Goal: Use online tool/utility: Utilize a website feature to perform a specific function

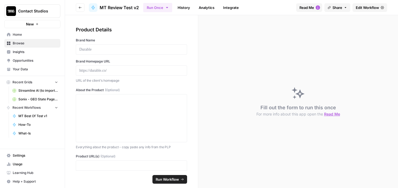
click at [79, 5] on button "Go back" at bounding box center [80, 7] width 9 height 9
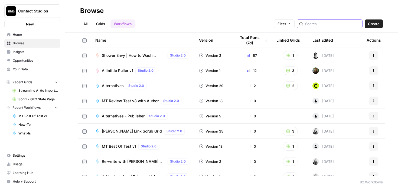
click at [328, 22] on input "search" at bounding box center [332, 23] width 55 height 5
type input "what"
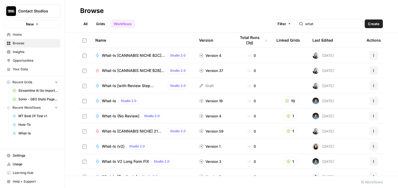
click at [158, 98] on div "What-Is Studio 2.0" at bounding box center [142, 101] width 95 height 6
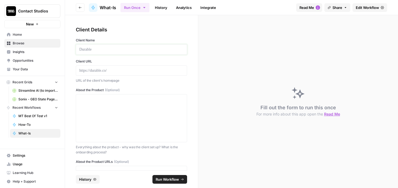
click at [116, 48] on p at bounding box center [131, 49] width 104 height 5
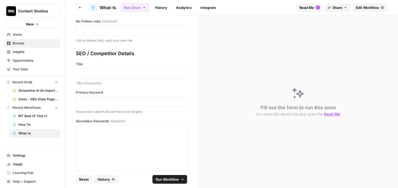
scroll to position [445, 0]
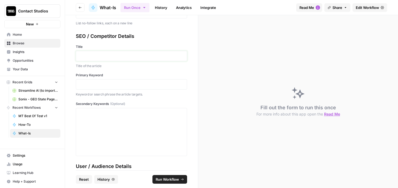
click at [97, 58] on p at bounding box center [131, 55] width 104 height 5
click at [92, 86] on p at bounding box center [131, 84] width 104 height 5
click at [96, 115] on p at bounding box center [131, 112] width 104 height 5
paste div
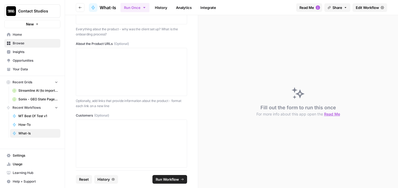
scroll to position [0, 0]
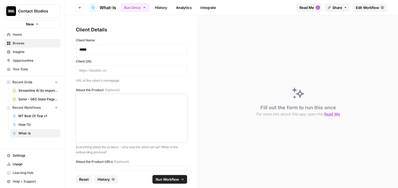
click at [95, 106] on div at bounding box center [131, 118] width 104 height 43
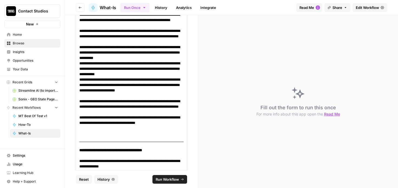
scroll to position [246, 0]
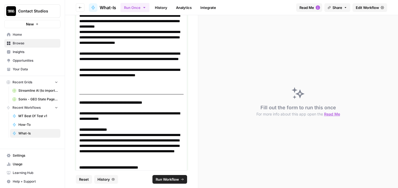
click at [104, 95] on p at bounding box center [131, 97] width 104 height 5
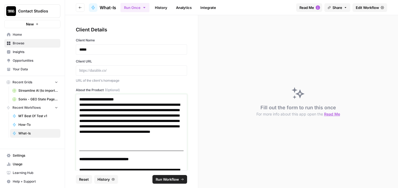
scroll to position [79, 0]
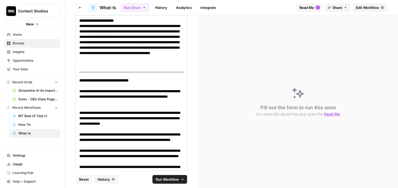
click at [79, 80] on strong "**********" at bounding box center [103, 81] width 49 height 4
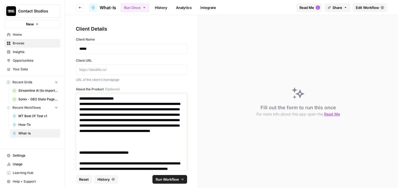
scroll to position [0, 0]
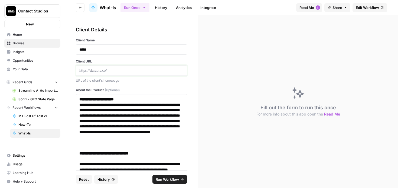
click at [106, 73] on p at bounding box center [131, 70] width 104 height 5
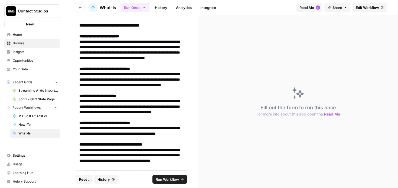
scroll to position [544, 0]
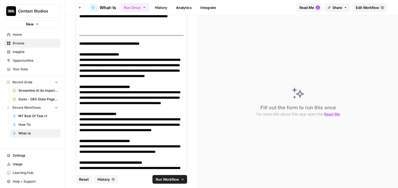
click at [80, 37] on p at bounding box center [131, 37] width 104 height 5
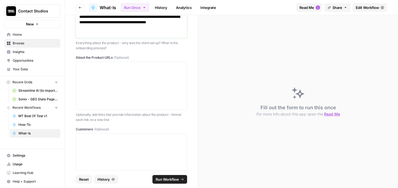
scroll to position [683, 0]
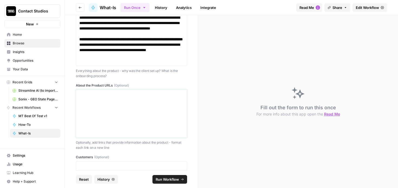
click at [124, 108] on div at bounding box center [131, 113] width 104 height 43
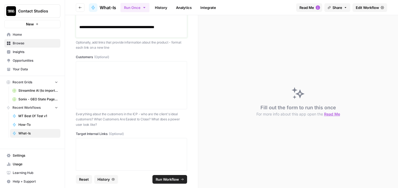
scroll to position [822, 0]
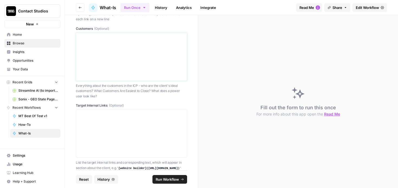
click at [117, 62] on div at bounding box center [131, 56] width 104 height 43
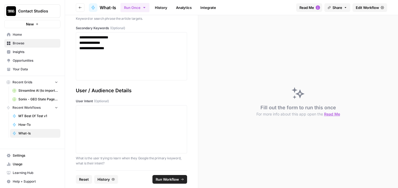
scroll to position [1241, 0]
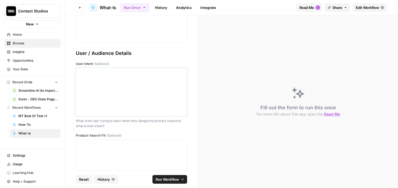
drag, startPoint x: 123, startPoint y: 100, endPoint x: 238, endPoint y: 5, distance: 149.1
click at [123, 100] on div at bounding box center [131, 91] width 104 height 43
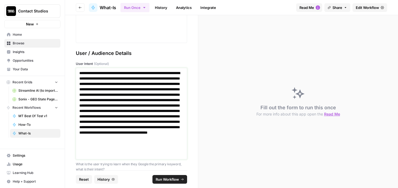
scroll to position [1326, 0]
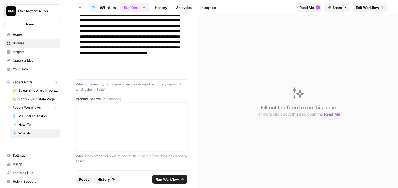
click at [114, 108] on p at bounding box center [131, 108] width 104 height 5
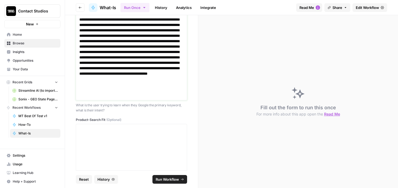
click at [120, 41] on p "**********" at bounding box center [131, 54] width 104 height 87
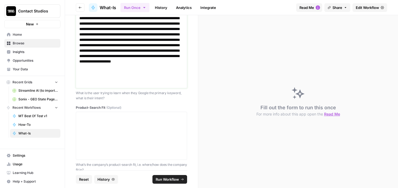
scroll to position [1323, 0]
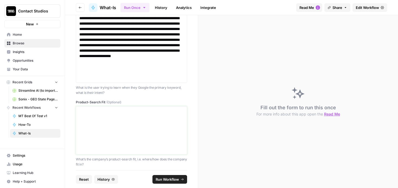
click at [113, 125] on div at bounding box center [131, 130] width 104 height 43
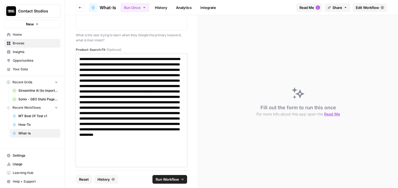
scroll to position [1396, 0]
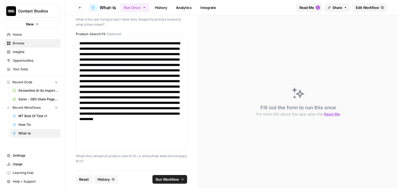
click at [166, 180] on span "Run Workflow" at bounding box center [167, 179] width 23 height 5
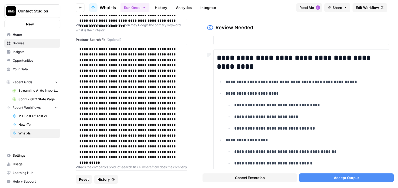
scroll to position [1240, 0]
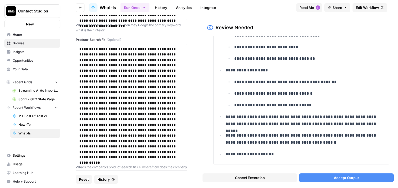
click at [333, 174] on button "Accept Output" at bounding box center [346, 178] width 95 height 9
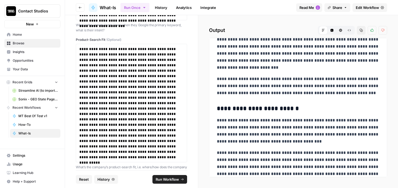
scroll to position [0, 0]
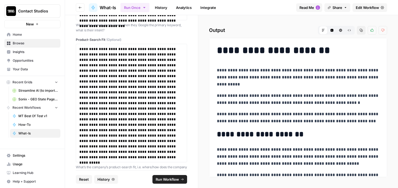
drag, startPoint x: 236, startPoint y: 167, endPoint x: 217, endPoint y: 53, distance: 115.7
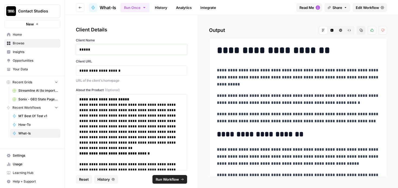
click at [102, 50] on p "*****" at bounding box center [131, 49] width 104 height 5
click at [121, 134] on p "**********" at bounding box center [131, 123] width 104 height 43
copy div "**********"
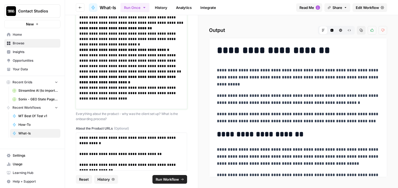
scroll to position [730, 0]
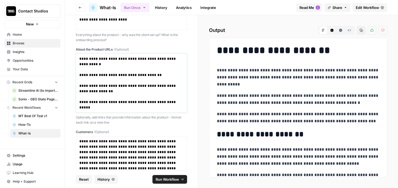
click at [137, 94] on p at bounding box center [131, 96] width 104 height 5
copy div "**********"
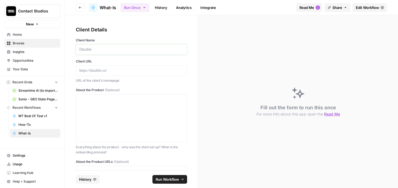
click at [116, 50] on p at bounding box center [131, 49] width 104 height 5
click at [100, 68] on p at bounding box center [131, 70] width 104 height 5
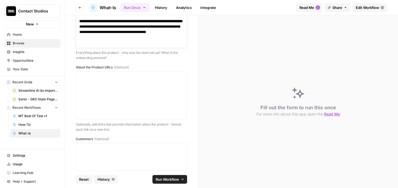
scroll to position [722, 0]
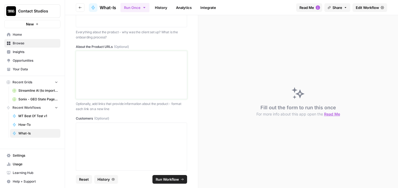
click at [139, 84] on div at bounding box center [131, 74] width 104 height 43
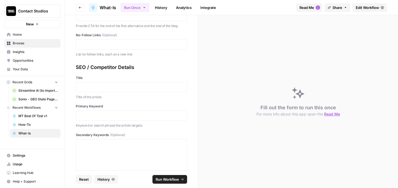
scroll to position [1046, 0]
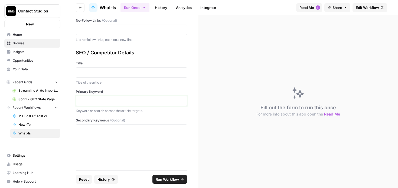
click at [122, 104] on p at bounding box center [131, 100] width 104 height 5
click at [118, 75] on p at bounding box center [131, 72] width 104 height 5
click at [128, 104] on p "**********" at bounding box center [131, 100] width 104 height 5
click at [126, 75] on p at bounding box center [131, 72] width 104 height 5
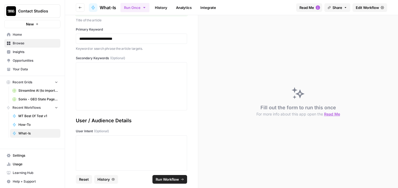
scroll to position [1114, 0]
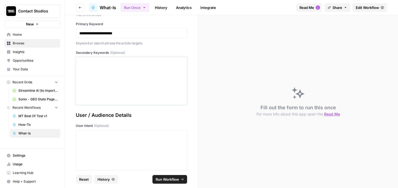
click at [127, 89] on div at bounding box center [131, 80] width 104 height 43
click at [143, 36] on p "**********" at bounding box center [131, 33] width 104 height 5
click at [116, 96] on div at bounding box center [131, 80] width 104 height 43
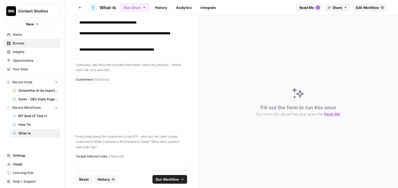
scroll to position [773, 0]
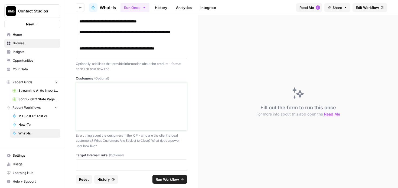
click at [102, 103] on div at bounding box center [131, 106] width 104 height 43
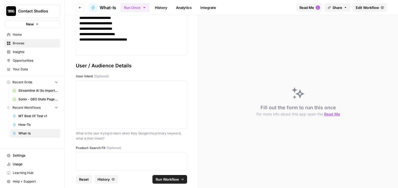
scroll to position [1247, 0]
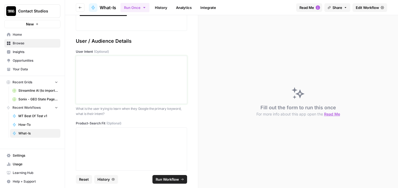
click at [109, 85] on div at bounding box center [131, 79] width 104 height 43
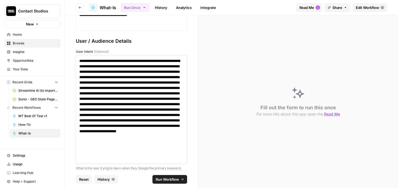
scroll to position [1335, 0]
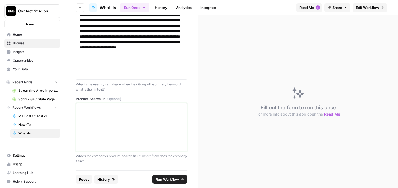
click at [103, 119] on div at bounding box center [131, 127] width 104 height 43
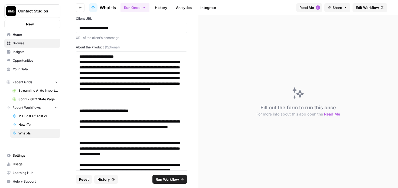
scroll to position [0, 0]
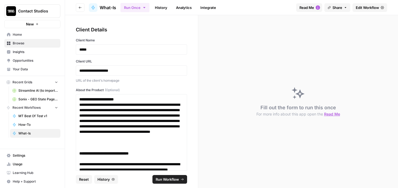
click at [167, 180] on span "Run Workflow" at bounding box center [167, 179] width 23 height 5
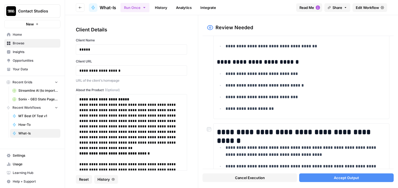
scroll to position [1798, 0]
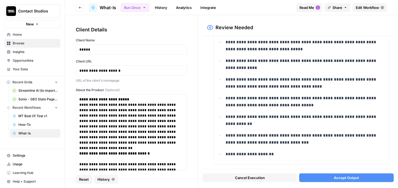
click at [310, 178] on button "Accept Output" at bounding box center [346, 178] width 95 height 9
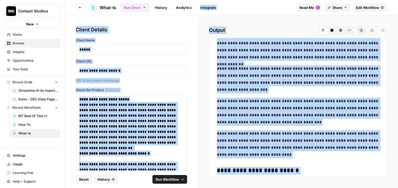
scroll to position [0, 0]
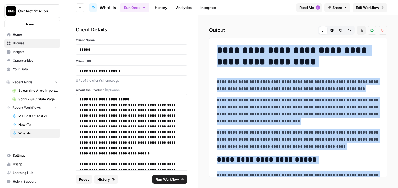
drag, startPoint x: 364, startPoint y: 167, endPoint x: 219, endPoint y: 49, distance: 186.8
